Goal: Task Accomplishment & Management: Complete application form

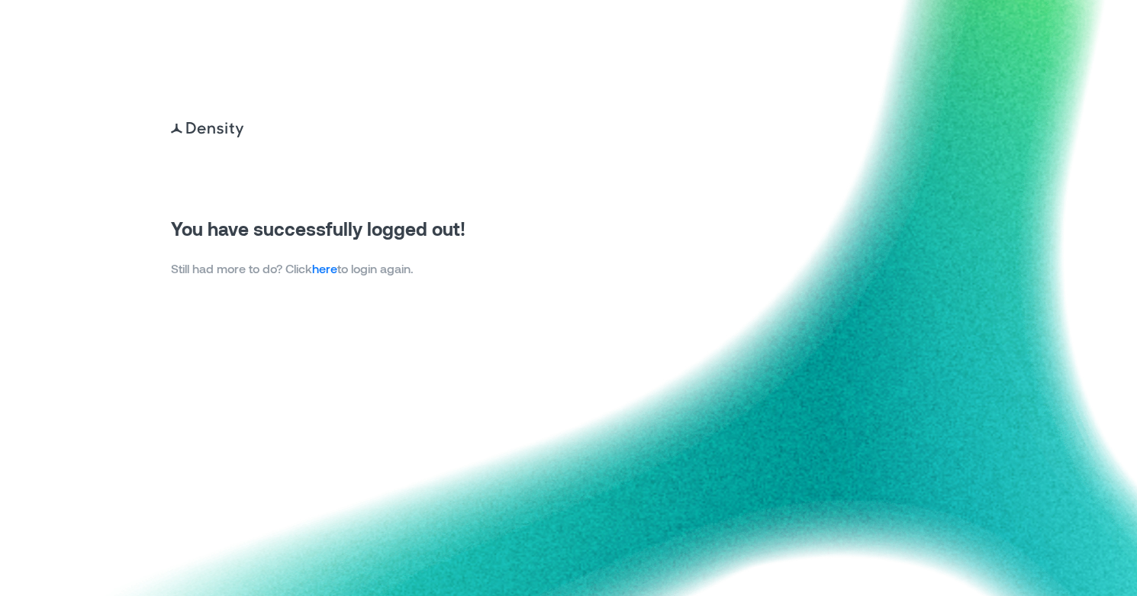
click at [337, 269] on link "here" at bounding box center [324, 268] width 25 height 15
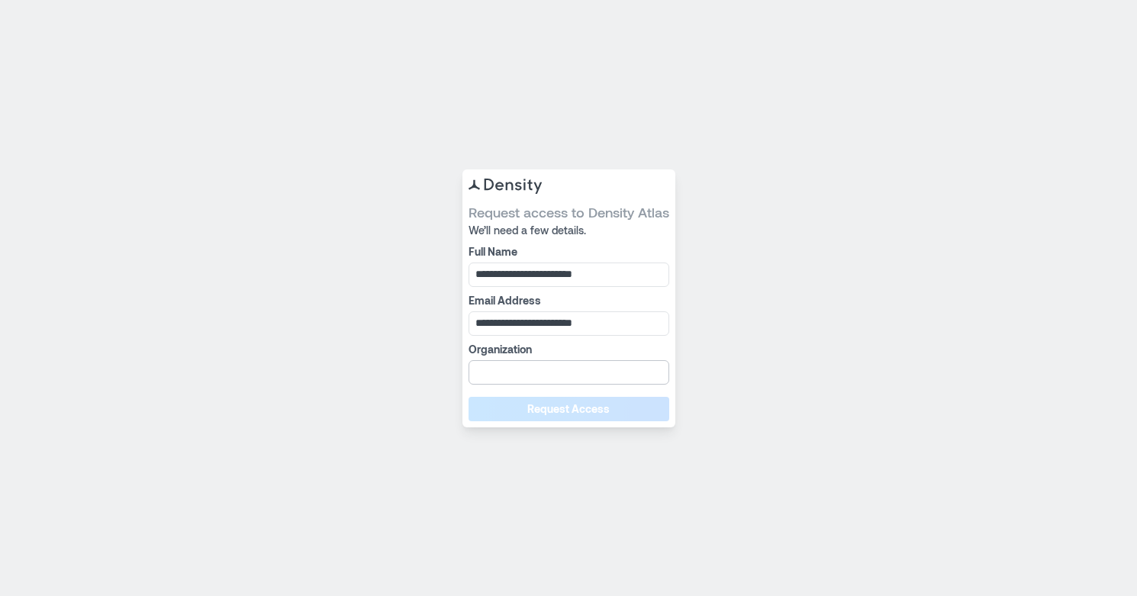
click at [571, 373] on input "Organization" at bounding box center [569, 372] width 201 height 24
type input "******"
